Goal: Task Accomplishment & Management: Manage account settings

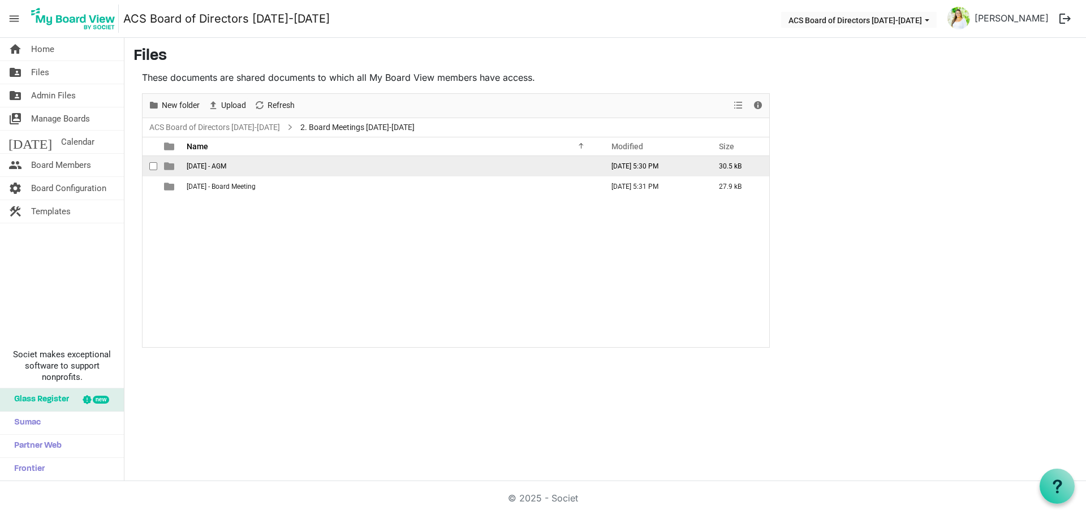
click at [226, 167] on span "September 25 2025 - AGM" at bounding box center [207, 166] width 40 height 8
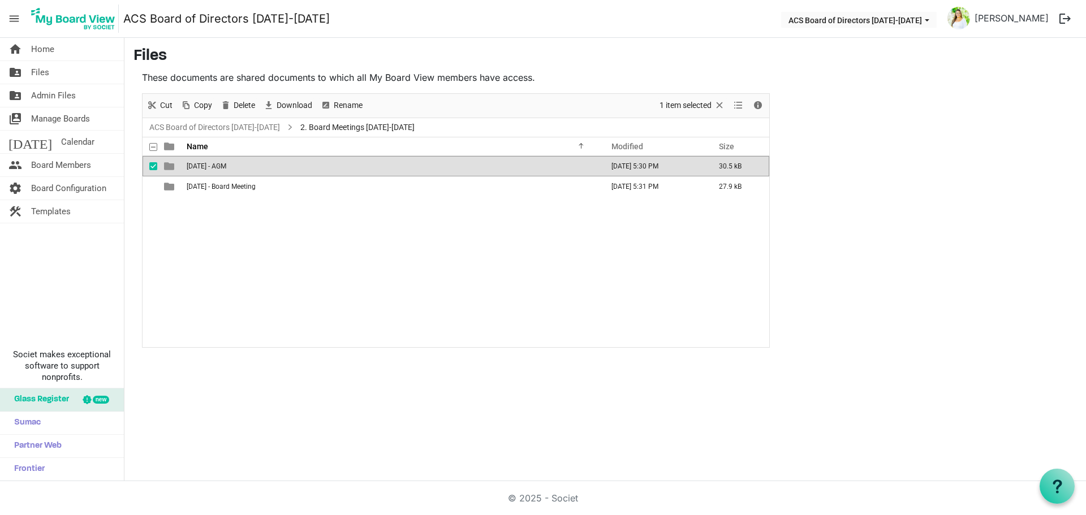
click at [226, 167] on span "September 25 2025 - AGM" at bounding box center [207, 166] width 40 height 8
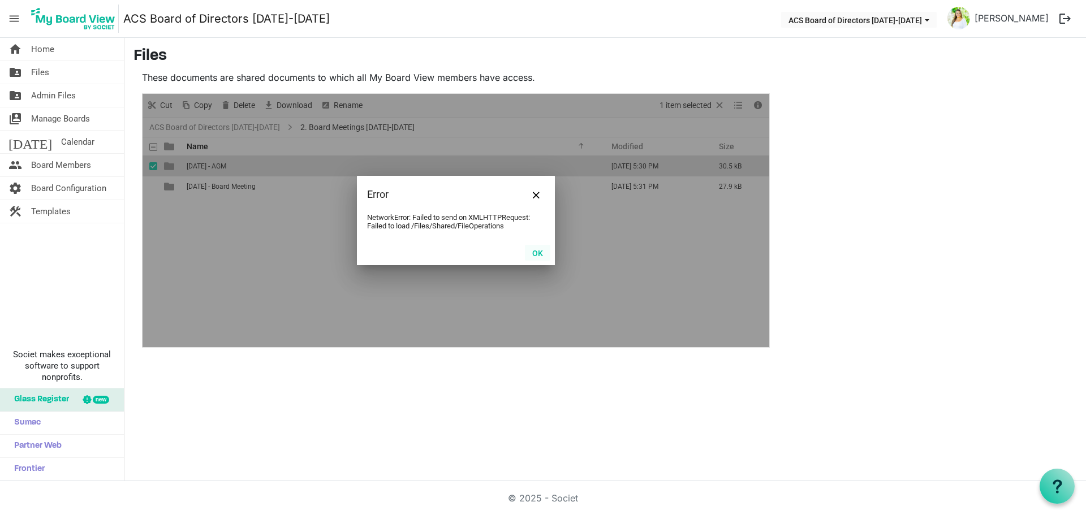
click at [535, 247] on button "OK" at bounding box center [537, 253] width 25 height 16
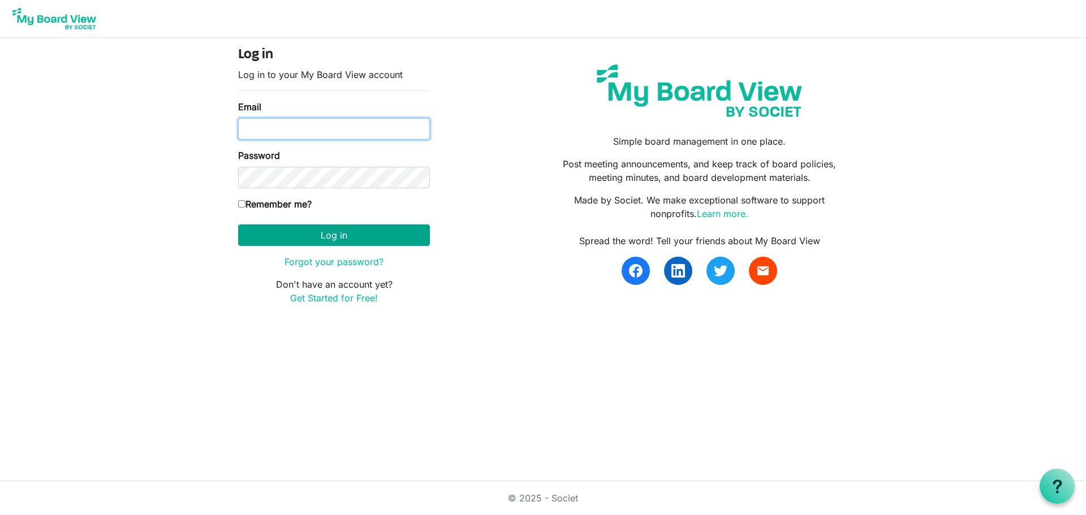
type input "[EMAIL_ADDRESS][DOMAIN_NAME]"
click at [330, 239] on button "Log in" at bounding box center [334, 234] width 192 height 21
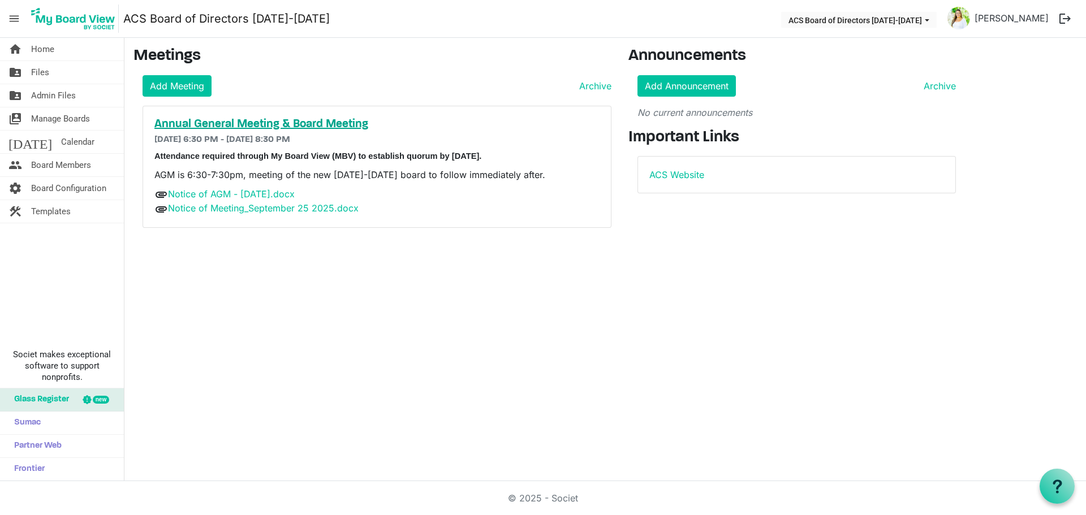
click at [301, 128] on h5 "Annual General Meeting & Board Meeting" at bounding box center [376, 125] width 445 height 14
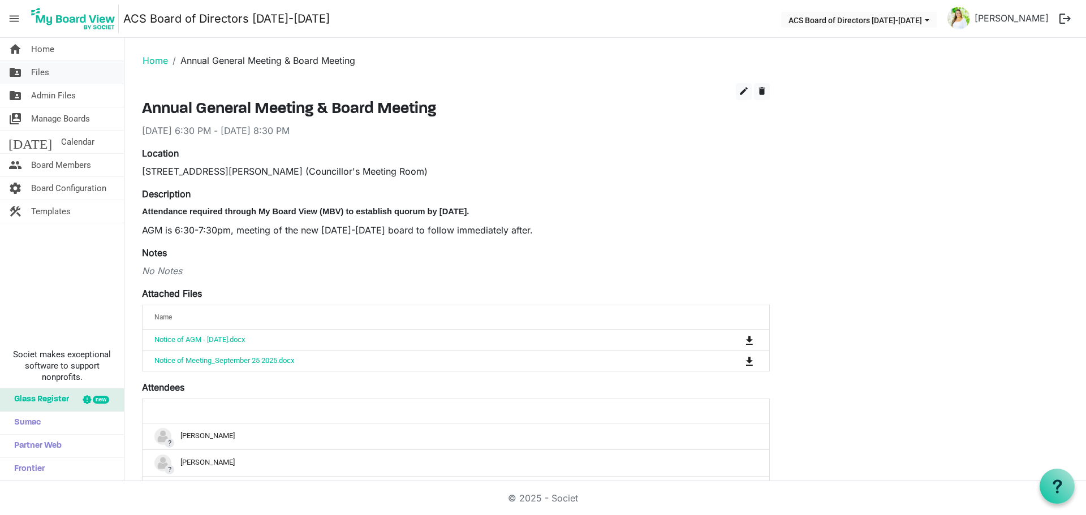
click at [63, 76] on link "folder_shared Files" at bounding box center [62, 72] width 124 height 23
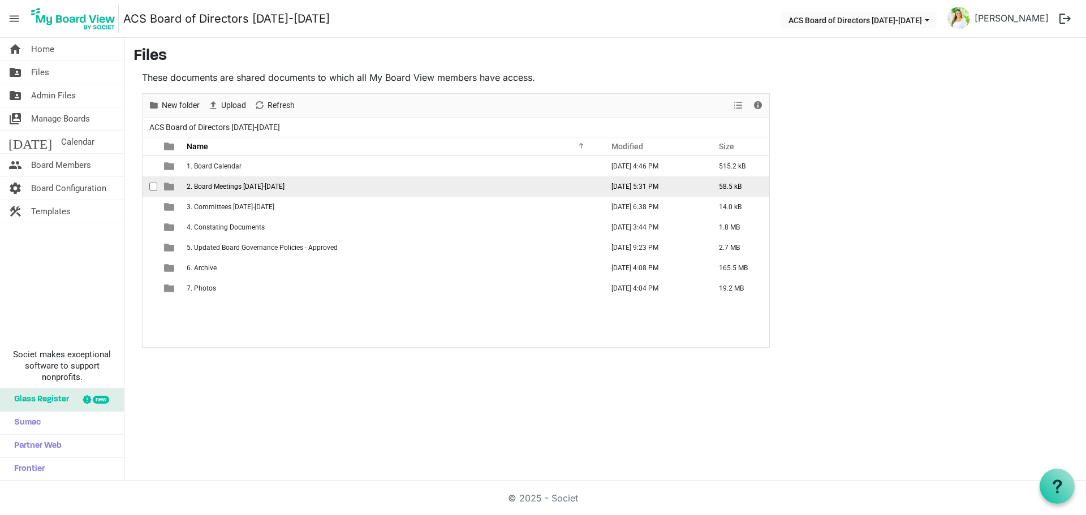
click at [223, 183] on span "2. Board Meetings 2025-2026" at bounding box center [236, 187] width 98 height 8
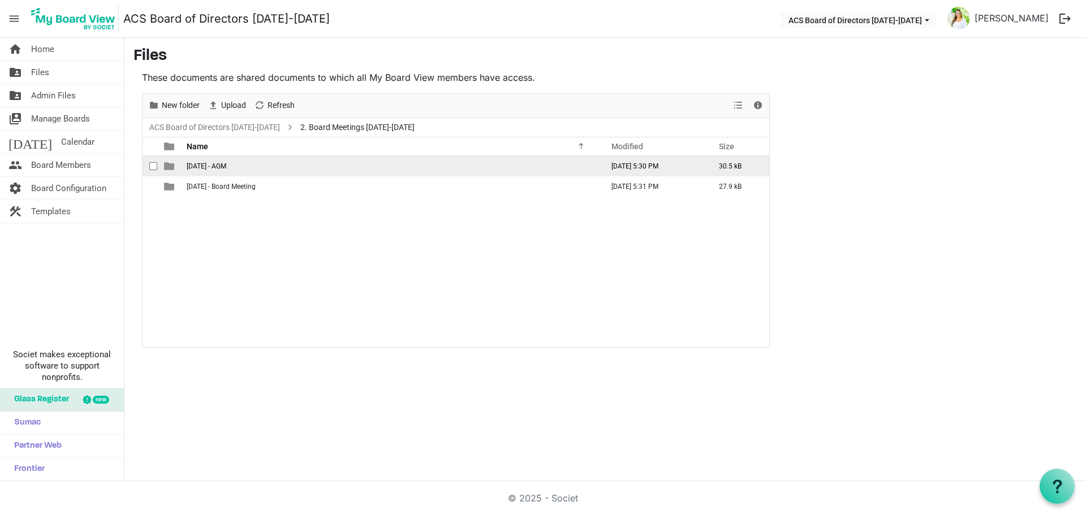
click at [221, 168] on span "September 25 2025 - AGM" at bounding box center [207, 166] width 40 height 8
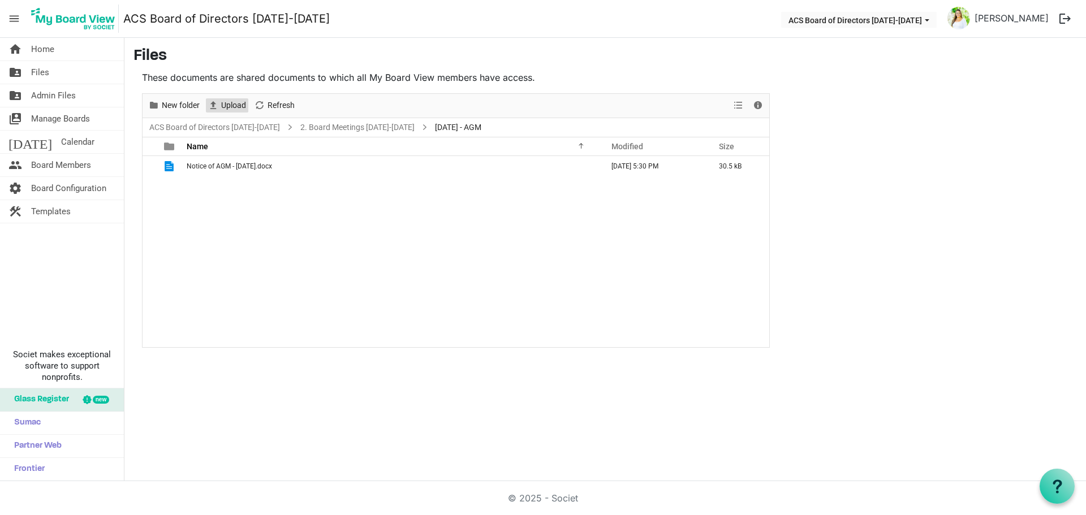
click at [230, 104] on span "Upload" at bounding box center [233, 105] width 27 height 14
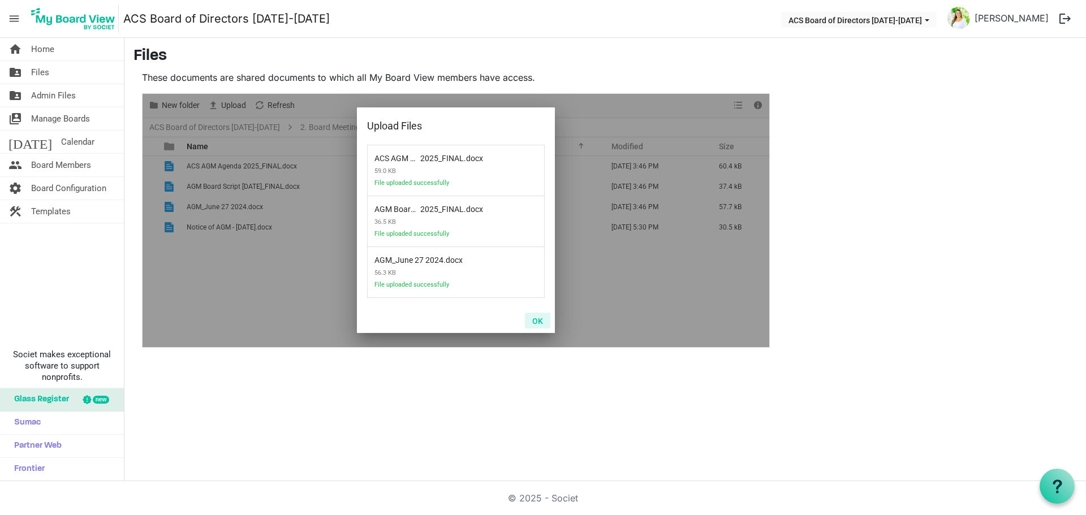
click at [543, 321] on button "OK" at bounding box center [537, 321] width 25 height 16
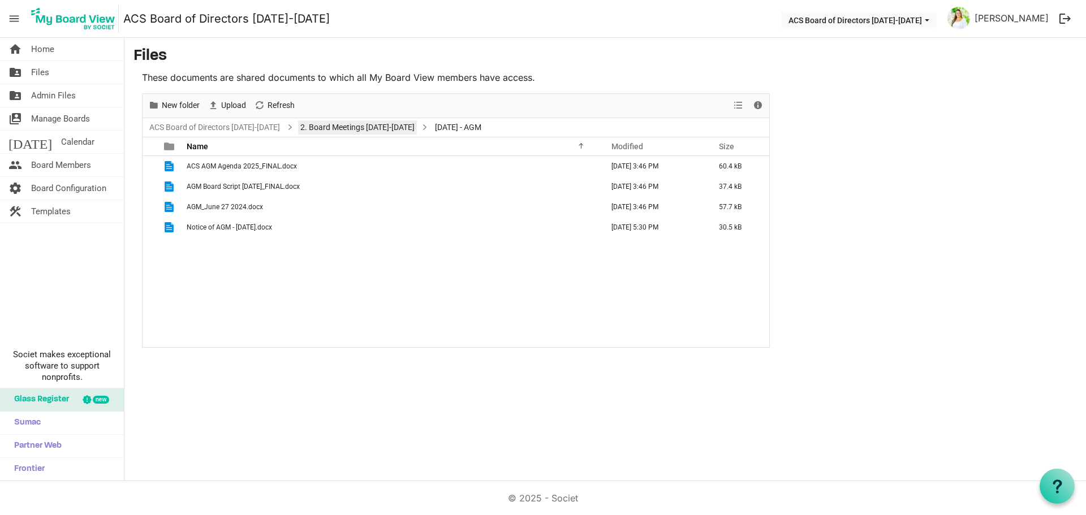
click at [366, 127] on link "2. Board Meetings 2025-2026" at bounding box center [357, 127] width 119 height 14
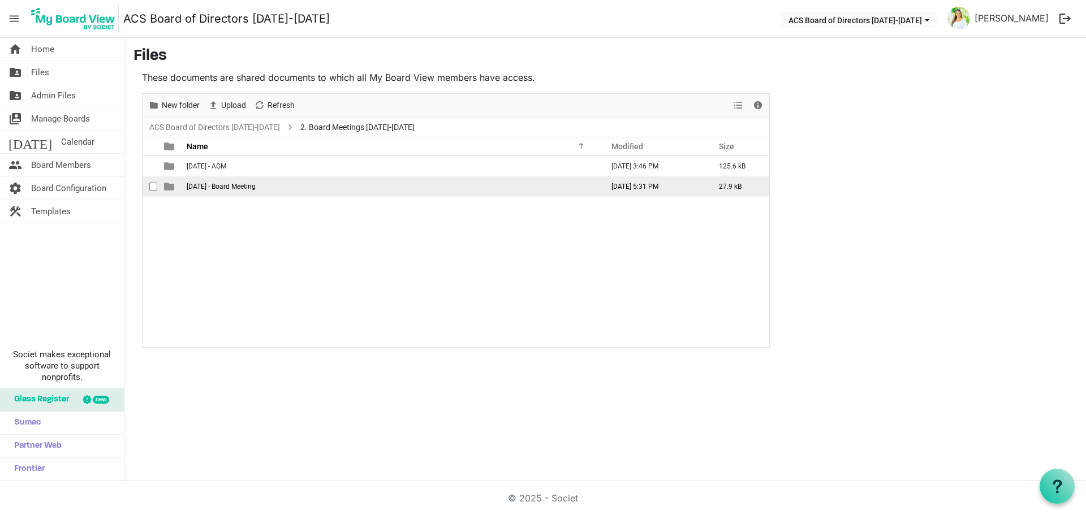
click at [243, 184] on span "September 25 2025 - Board Meeting" at bounding box center [221, 187] width 69 height 8
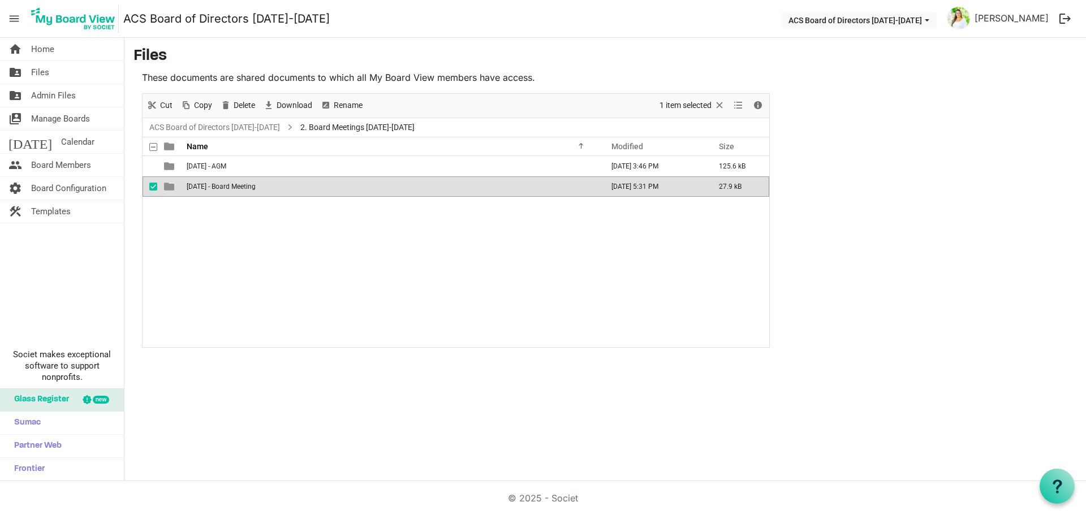
click at [243, 184] on span "September 25 2025 - Board Meeting" at bounding box center [221, 187] width 69 height 8
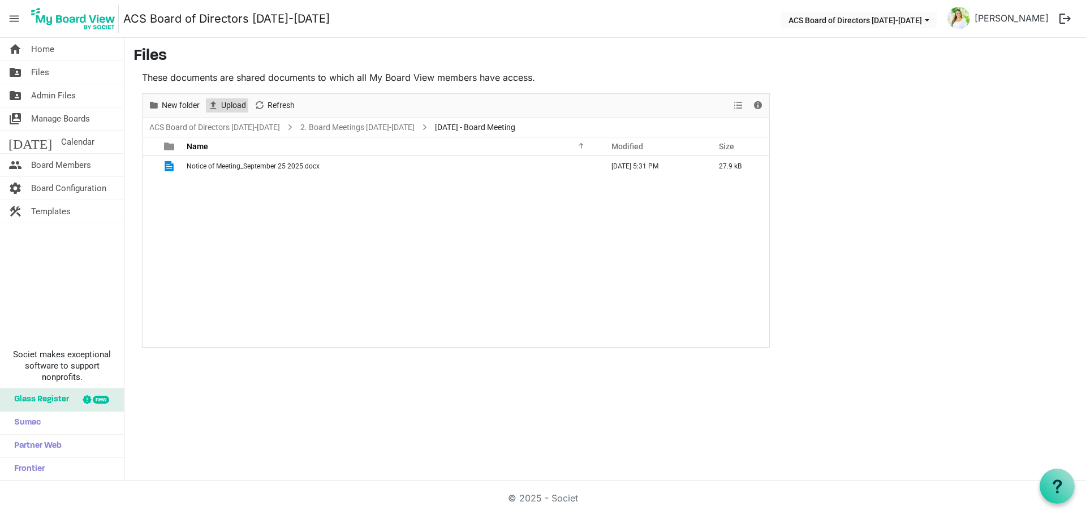
click at [221, 102] on span "Upload" at bounding box center [233, 105] width 27 height 14
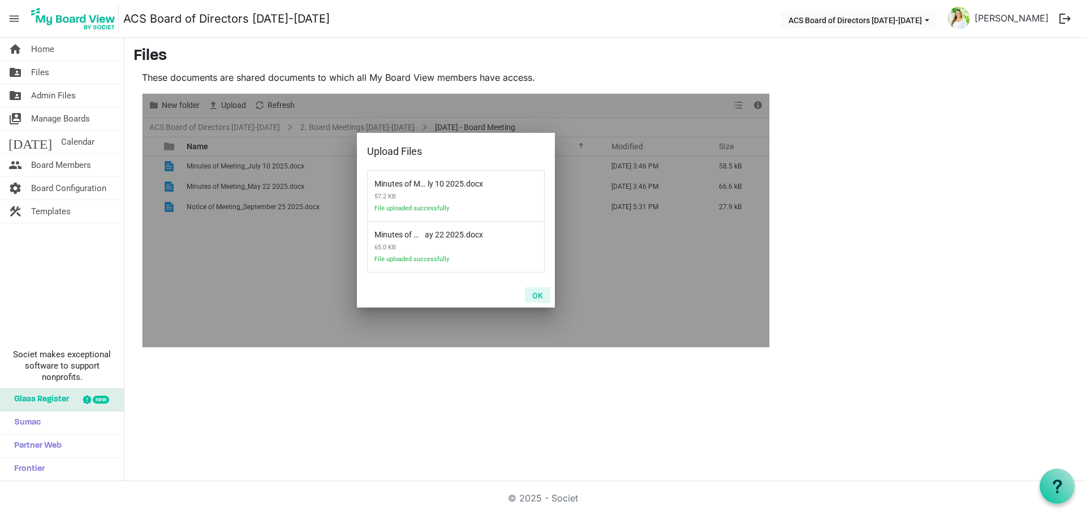
click at [535, 293] on button "OK" at bounding box center [537, 295] width 25 height 16
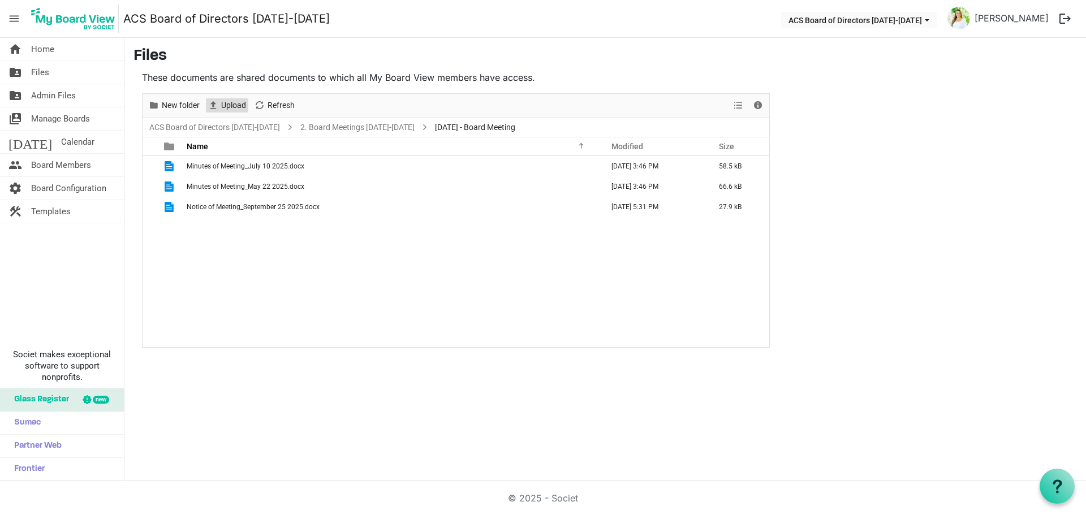
click at [232, 109] on span "Upload" at bounding box center [233, 105] width 27 height 14
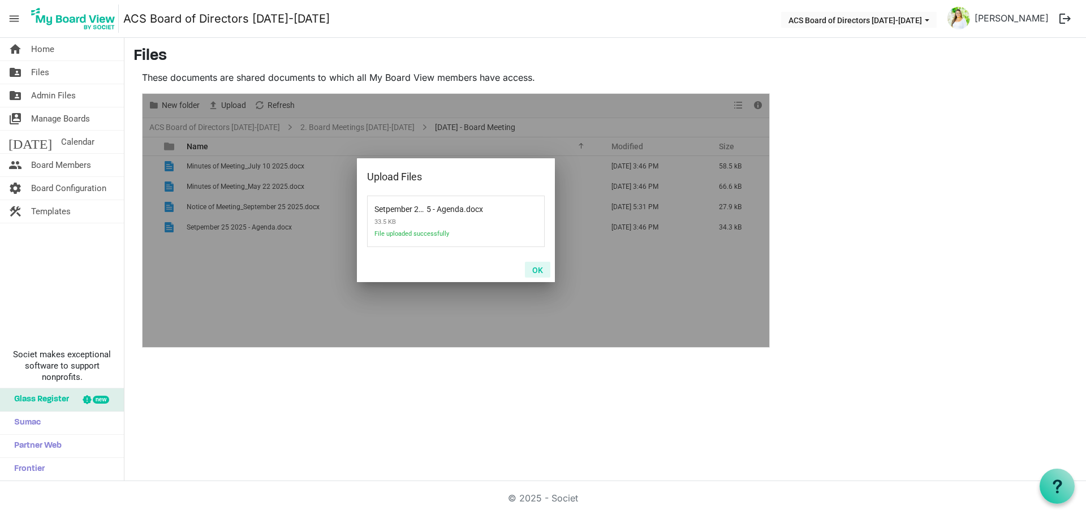
click at [537, 271] on button "OK" at bounding box center [537, 270] width 25 height 16
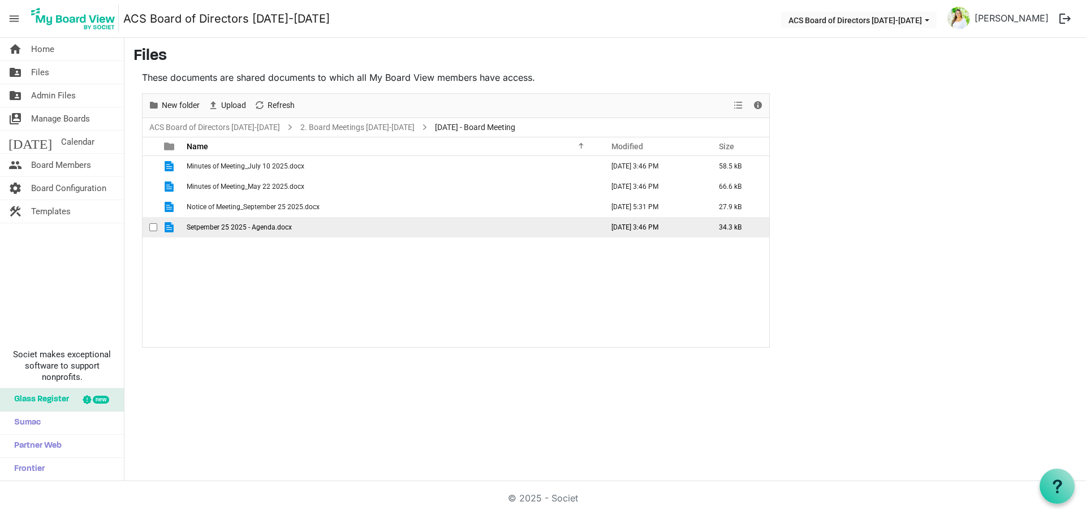
click at [204, 227] on span "Setpember 25 2025 - Agenda.docx" at bounding box center [239, 227] width 105 height 8
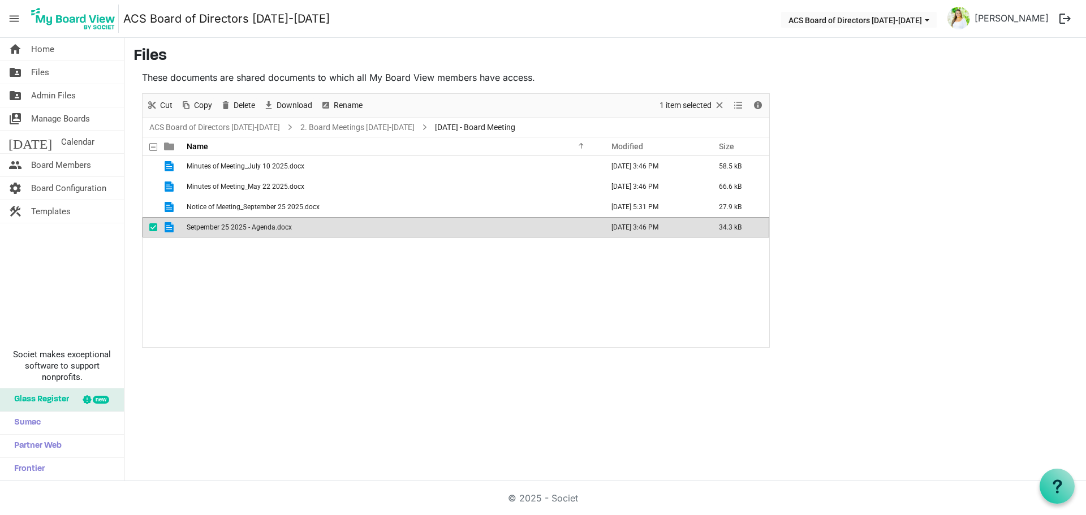
drag, startPoint x: 275, startPoint y: 286, endPoint x: 278, endPoint y: 249, distance: 36.9
click at [275, 286] on div "Minutes of Meeting_July 10 2025.docx September 18, 2025 3:46 PM 58.5 kB Minutes…" at bounding box center [455, 251] width 626 height 191
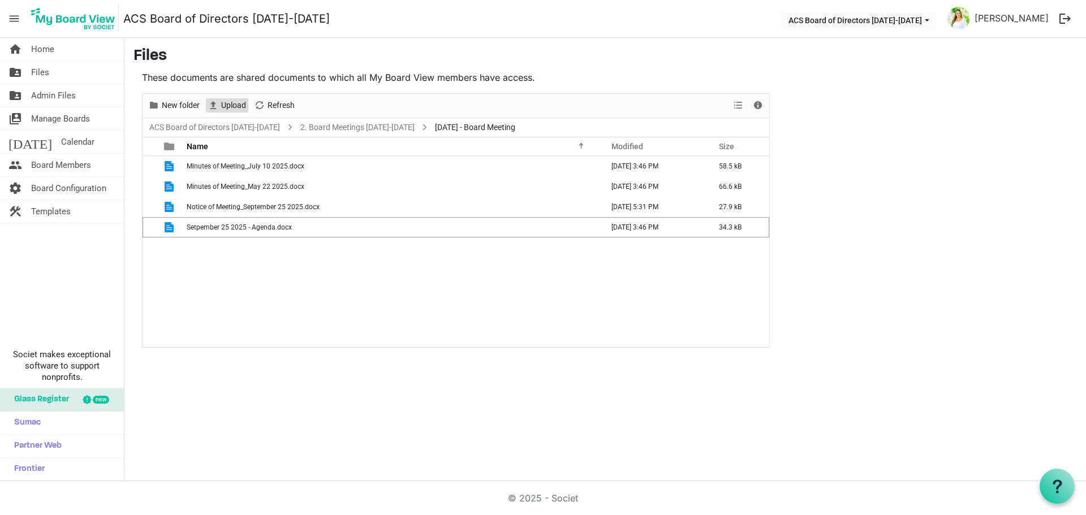
click at [225, 109] on span "Upload" at bounding box center [233, 105] width 27 height 14
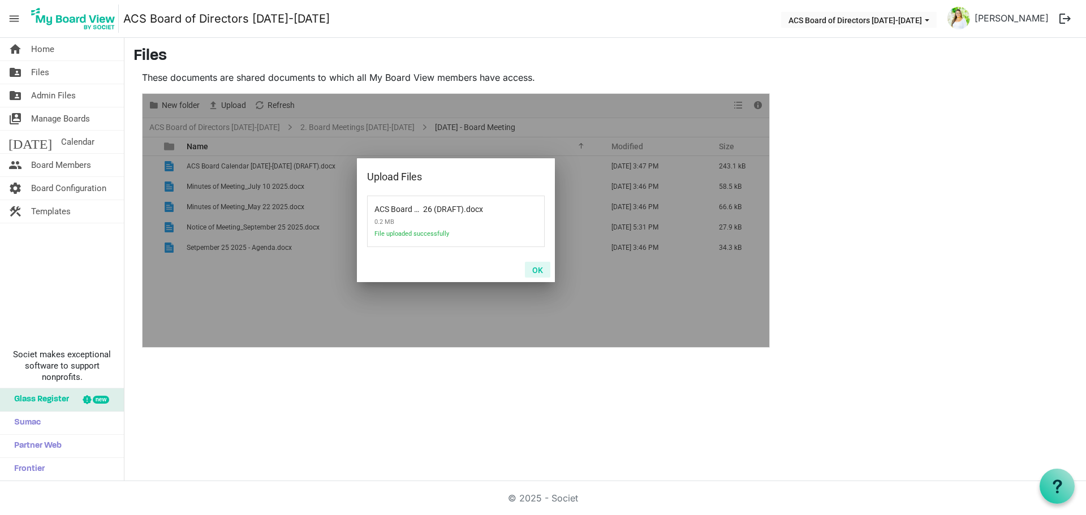
click at [529, 262] on button "OK" at bounding box center [537, 270] width 25 height 16
